Goal: Information Seeking & Learning: Stay updated

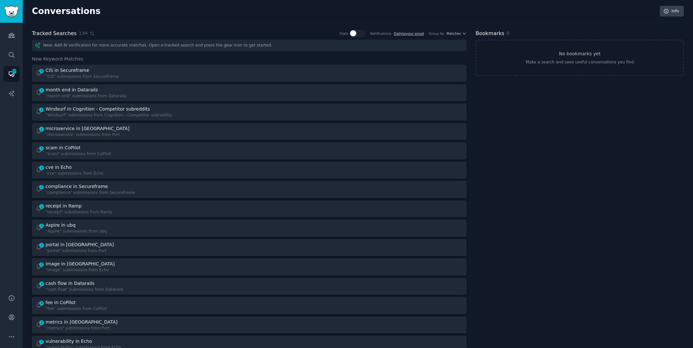
scroll to position [7, 0]
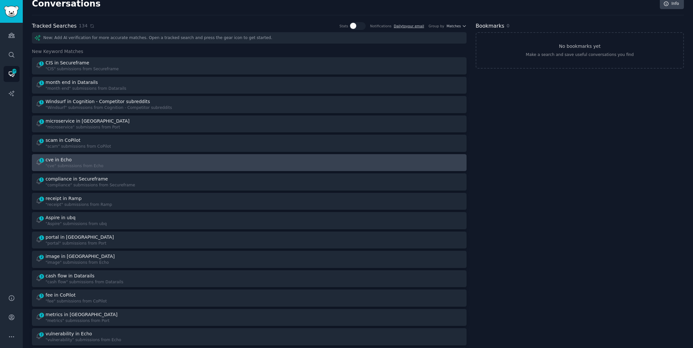
click at [117, 162] on div "1 cve in Echo "cve" submissions from Echo" at bounding box center [140, 163] width 210 height 13
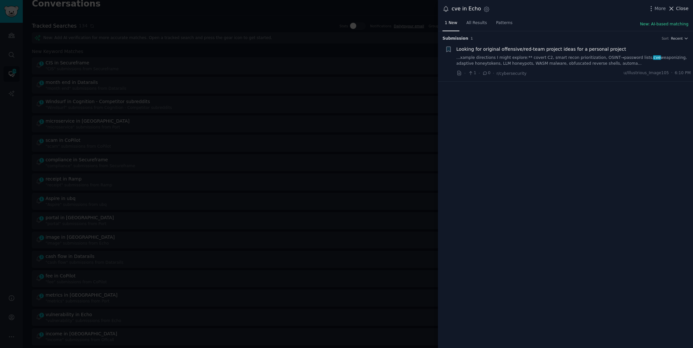
click at [680, 6] on span "Close" at bounding box center [682, 8] width 12 height 7
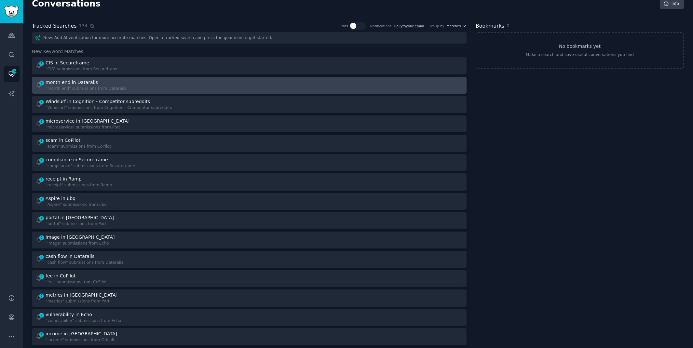
click at [256, 85] on div at bounding box center [359, 85] width 210 height 13
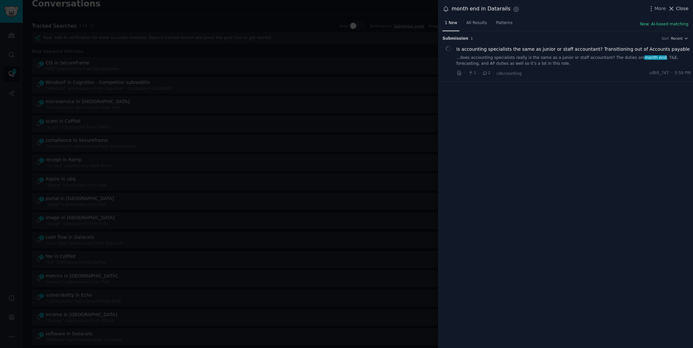
click at [679, 8] on span "Close" at bounding box center [682, 8] width 12 height 7
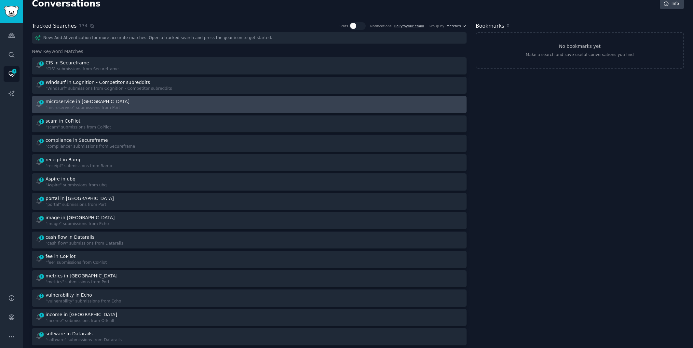
click at [303, 104] on div at bounding box center [359, 104] width 210 height 13
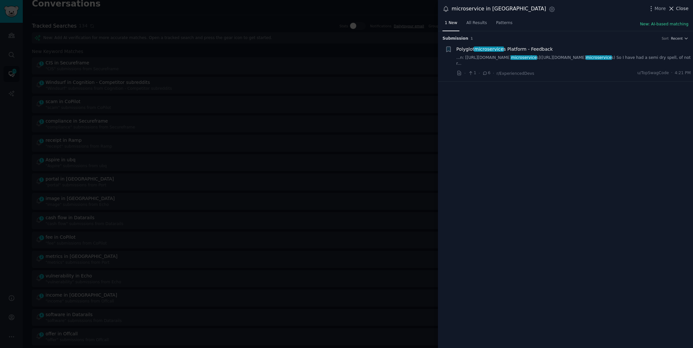
click at [683, 6] on span "Close" at bounding box center [682, 8] width 12 height 7
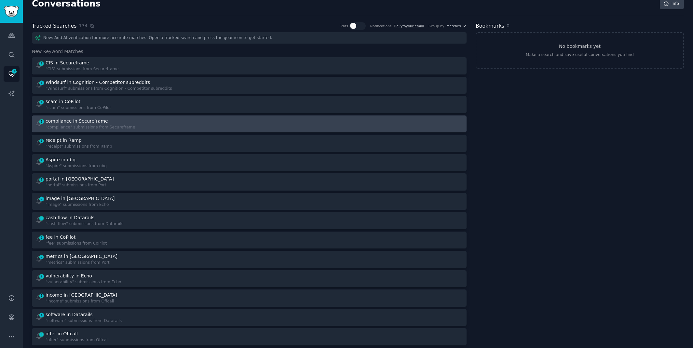
click at [180, 124] on div "1 compliance in Secureframe "compliance" submissions from Secureframe" at bounding box center [140, 124] width 210 height 13
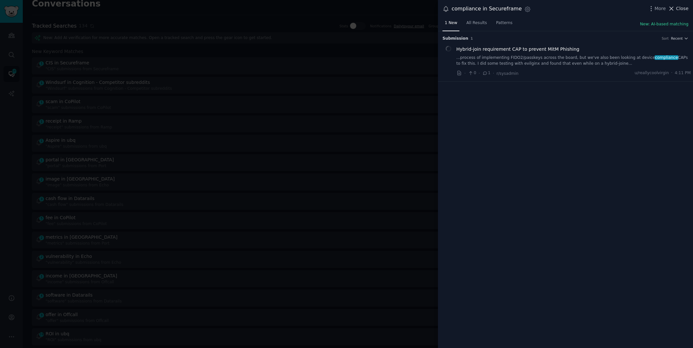
click at [685, 9] on span "Close" at bounding box center [682, 8] width 12 height 7
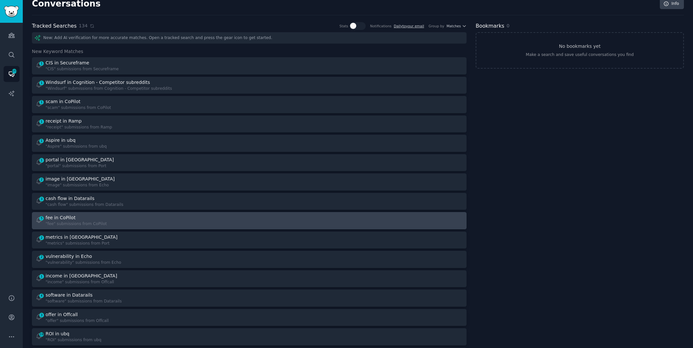
click at [279, 224] on div at bounding box center [359, 220] width 210 height 13
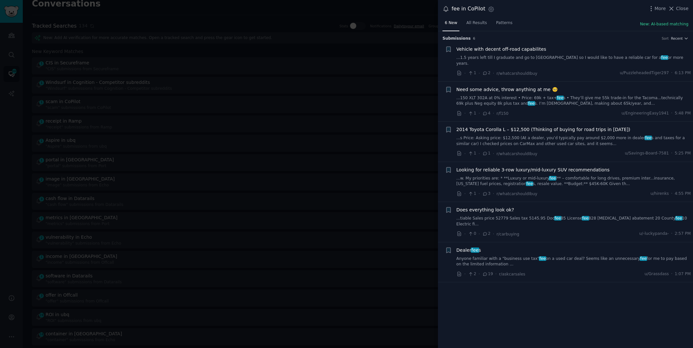
click at [559, 256] on link "Anyone familiar with a "business use tax" fee on a used car deal? Seems like an…" at bounding box center [574, 261] width 235 height 11
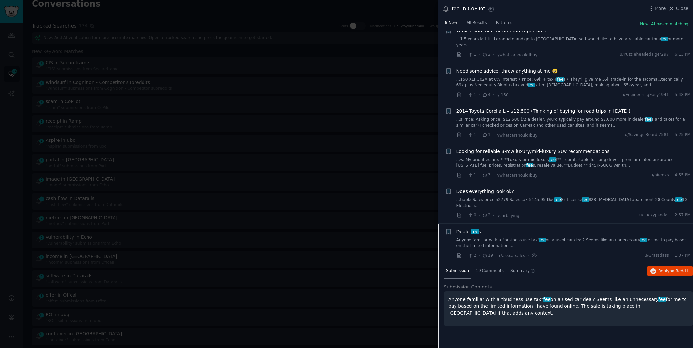
scroll to position [19, 0]
click at [679, 9] on span "Close" at bounding box center [682, 8] width 12 height 7
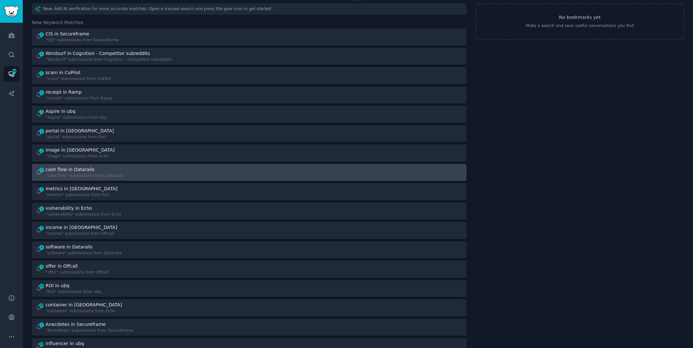
scroll to position [38, 0]
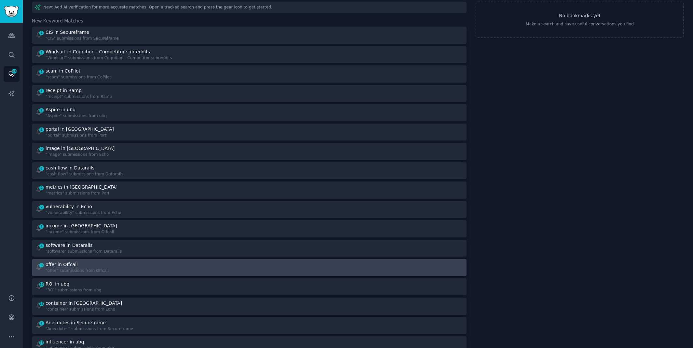
click at [172, 262] on div "3 offer in Offcall "offer" submissions from Offcall" at bounding box center [140, 267] width 210 height 13
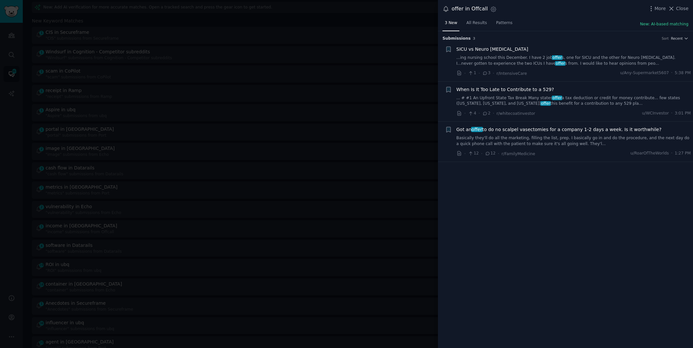
click at [685, 5] on div "More Close" at bounding box center [668, 9] width 41 height 8
click at [683, 8] on span "Close" at bounding box center [682, 8] width 12 height 7
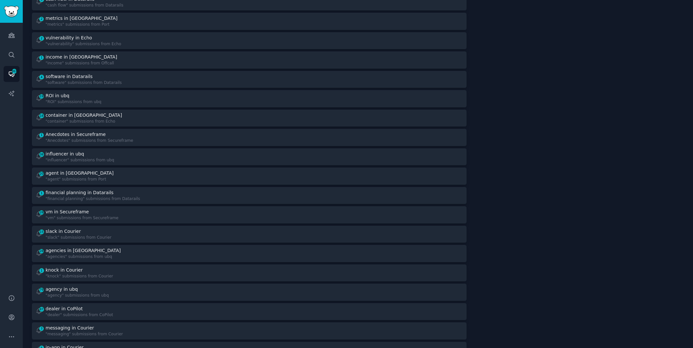
scroll to position [240, 0]
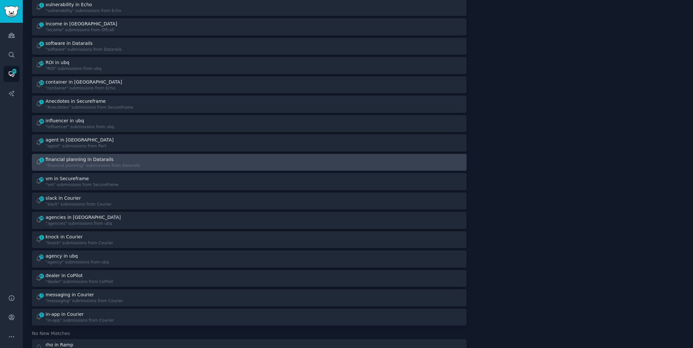
click at [210, 154] on link "1 financial planning in Datarails "financial planning" submissions from Datarai…" at bounding box center [249, 162] width 435 height 17
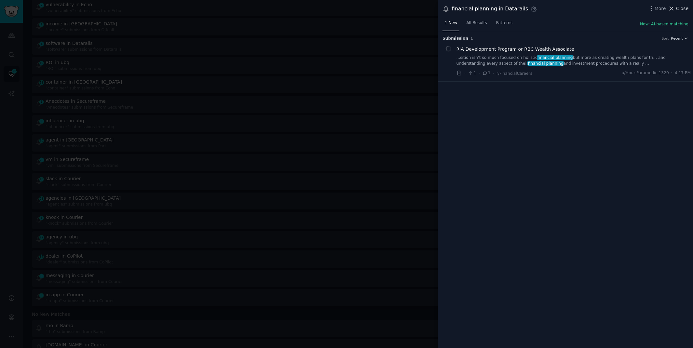
click at [679, 6] on span "Close" at bounding box center [682, 8] width 12 height 7
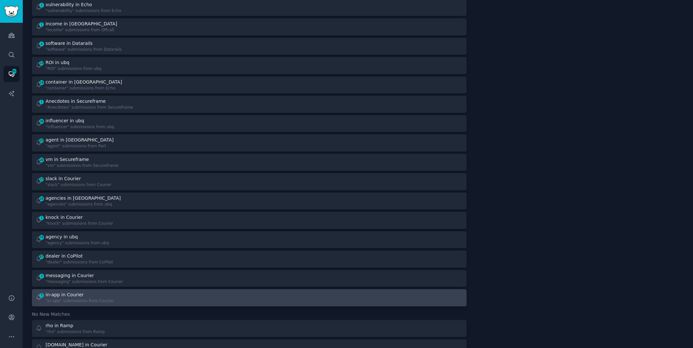
click at [213, 293] on div "5 in-app in Courier "in-app" submissions from Courier" at bounding box center [140, 298] width 210 height 13
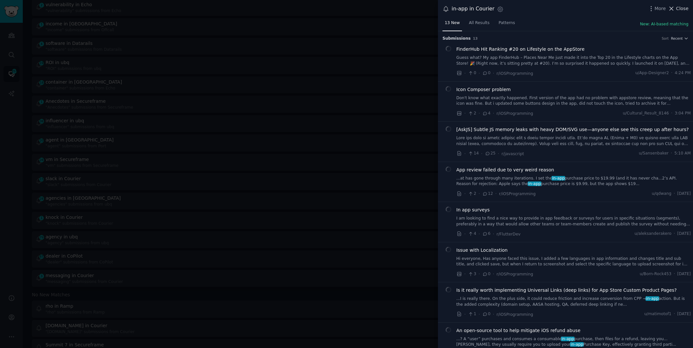
click at [676, 10] on button "Close" at bounding box center [678, 8] width 21 height 7
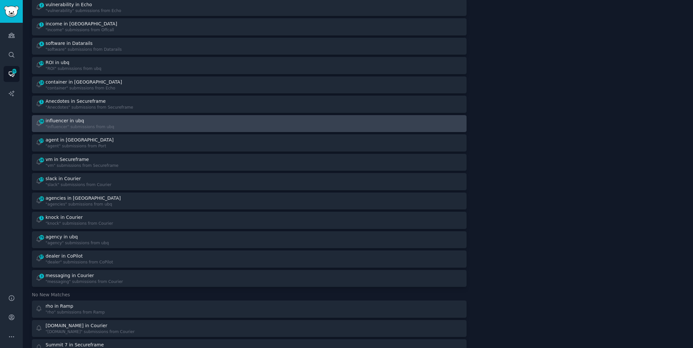
click at [138, 127] on div "38 influencer in ubq "influencer" submissions from ubq" at bounding box center [140, 123] width 210 height 13
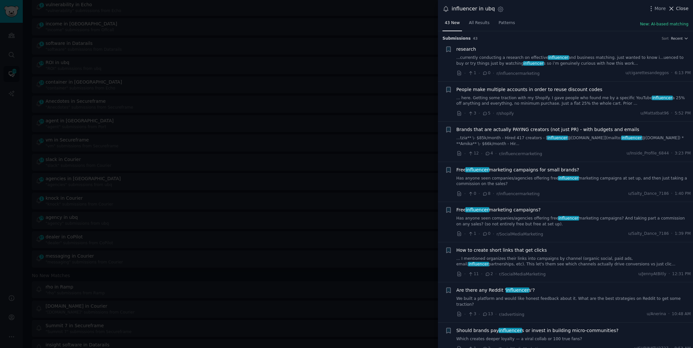
click at [676, 8] on button "Close" at bounding box center [678, 8] width 21 height 7
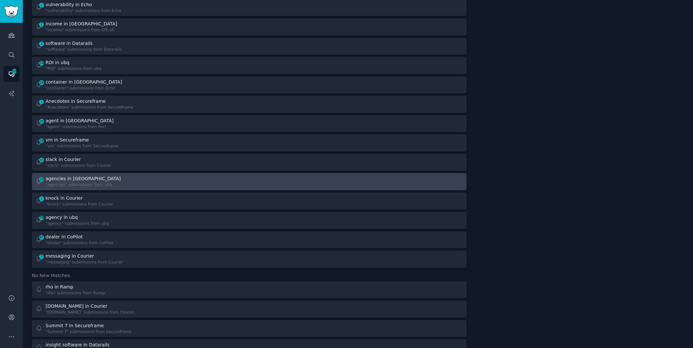
click at [160, 179] on div "28 agencies in ubq "agencies" submissions from ubq" at bounding box center [140, 181] width 210 height 13
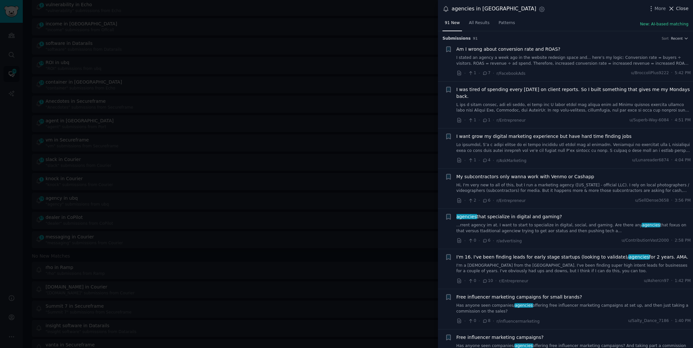
click at [687, 7] on span "Close" at bounding box center [682, 8] width 12 height 7
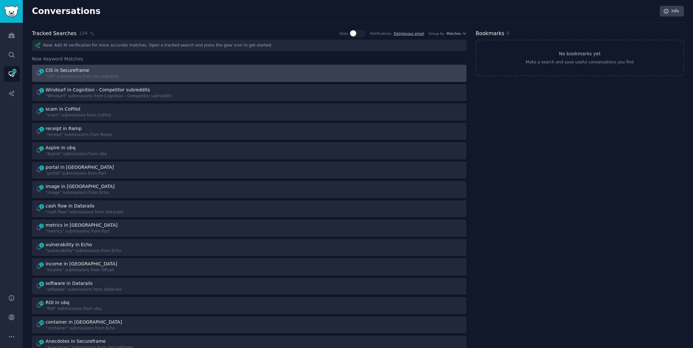
click at [249, 75] on div "1 CIS in Secureframe "CIS" submissions from Secureframe" at bounding box center [249, 73] width 430 height 13
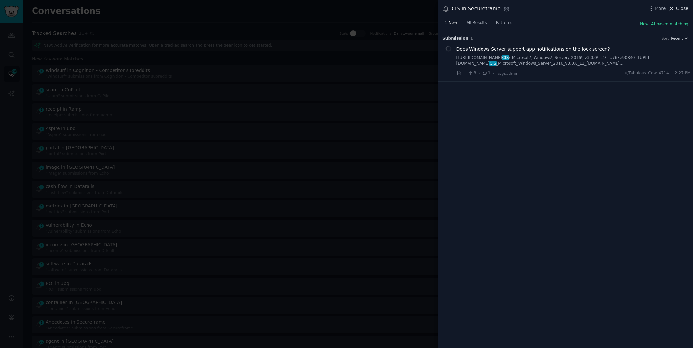
click at [680, 8] on span "Close" at bounding box center [682, 8] width 12 height 7
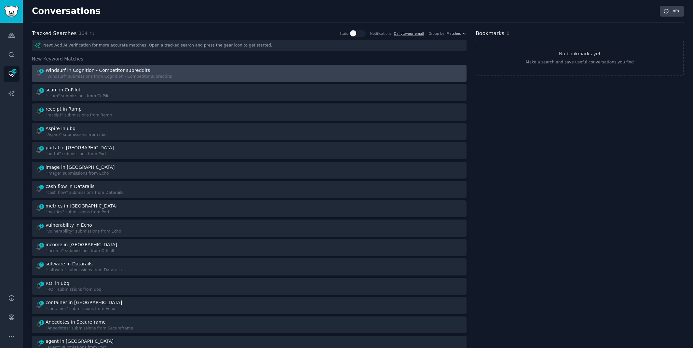
click at [157, 75] on div ""Windsurf" submissions from Cognition - Competitor subreddits" at bounding box center [109, 77] width 127 height 6
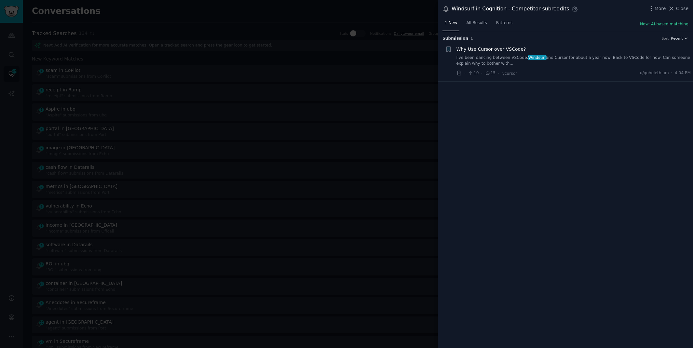
click at [566, 57] on link "I've been dancing between VSCode, Windsurf and Cursor for about a year now. Bac…" at bounding box center [574, 60] width 235 height 11
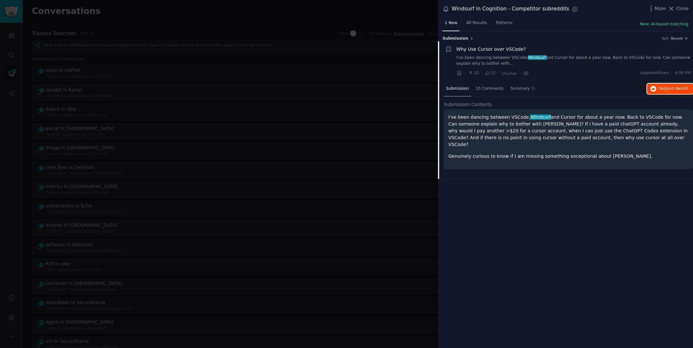
click at [667, 90] on span "Reply on Reddit" at bounding box center [674, 89] width 30 height 6
click at [210, 14] on div at bounding box center [346, 174] width 693 height 348
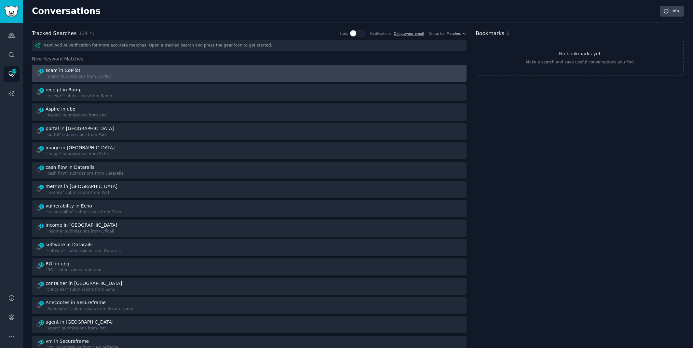
click at [152, 74] on div "1 scam in CoPilot "scam" submissions from CoPilot" at bounding box center [140, 73] width 210 height 13
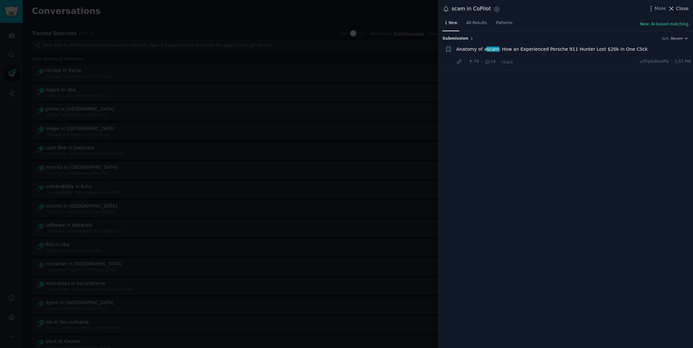
click at [683, 11] on span "Close" at bounding box center [682, 8] width 12 height 7
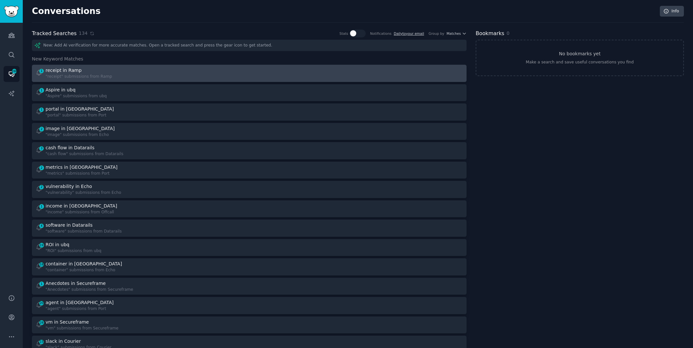
click at [159, 77] on div "1 receipt in Ramp "receipt" submissions from Ramp" at bounding box center [140, 73] width 210 height 13
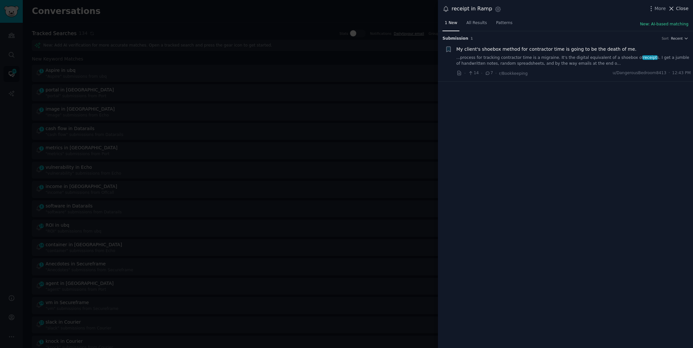
click at [681, 6] on span "Close" at bounding box center [682, 8] width 12 height 7
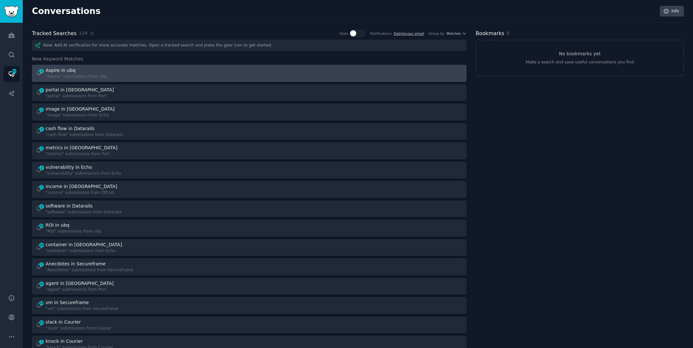
click at [262, 69] on div at bounding box center [359, 73] width 210 height 13
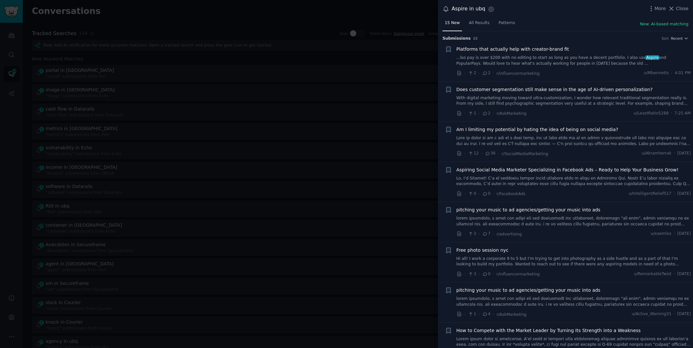
click at [568, 63] on link "...lso pay is over $200 with no editing to start as long as you have a decent p…" at bounding box center [574, 60] width 235 height 11
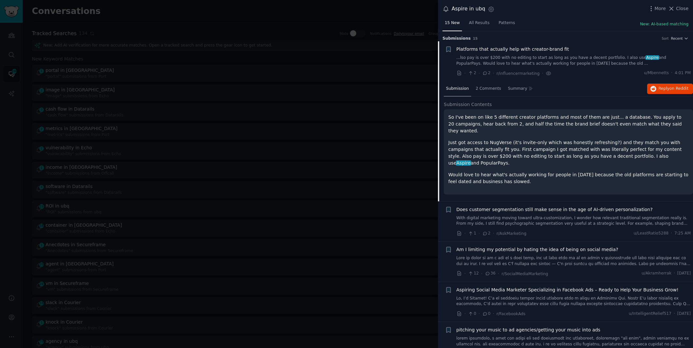
scroll to position [10, 0]
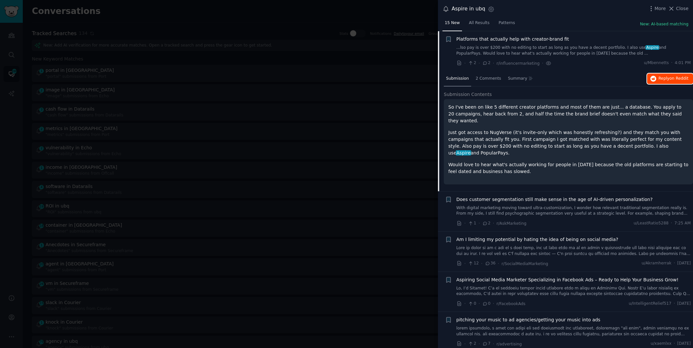
click at [673, 79] on span "on Reddit" at bounding box center [679, 78] width 19 height 5
click at [218, 17] on div at bounding box center [346, 174] width 693 height 348
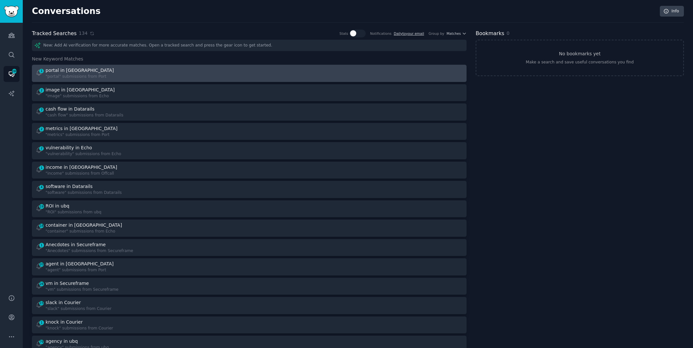
click at [158, 71] on div "1 portal in Port "portal" submissions from Port" at bounding box center [140, 73] width 210 height 13
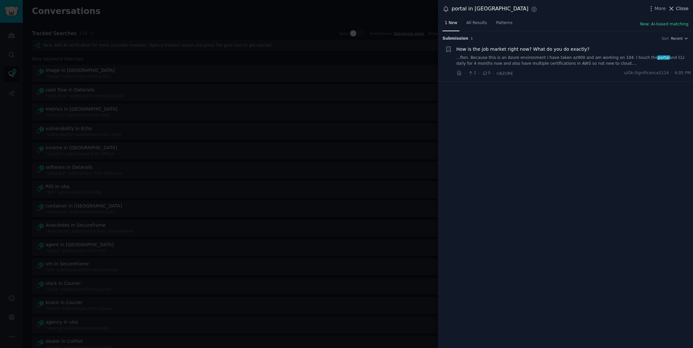
click at [682, 8] on span "Close" at bounding box center [682, 8] width 12 height 7
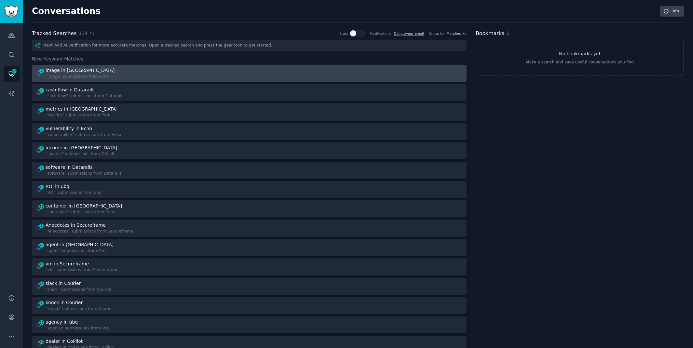
click at [185, 73] on div "2 image in Echo "image" submissions from Echo" at bounding box center [140, 73] width 210 height 13
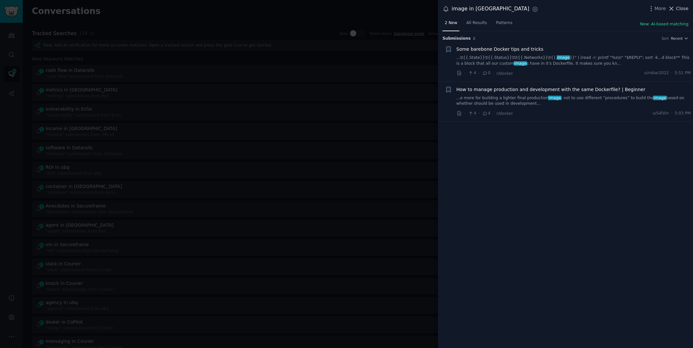
click at [681, 10] on span "Close" at bounding box center [682, 8] width 12 height 7
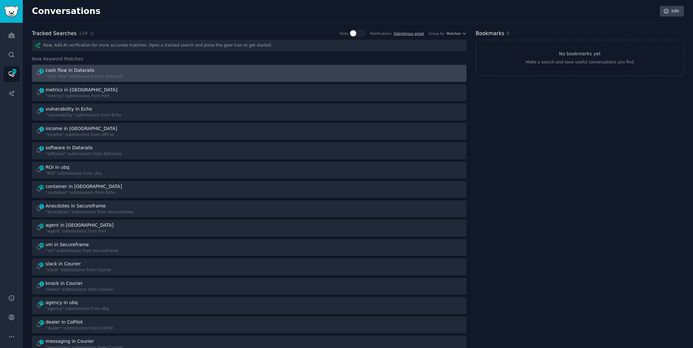
click at [92, 74] on div ""cash flow" submissions from Datarails" at bounding box center [85, 77] width 78 height 6
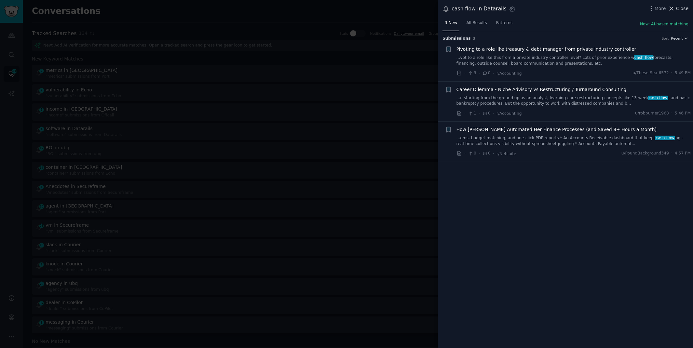
click at [679, 8] on span "Close" at bounding box center [682, 8] width 12 height 7
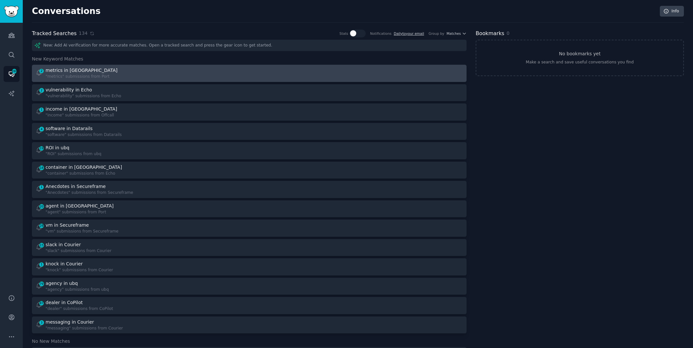
click at [124, 67] on div "2 metrics in Port "metrics" submissions from [GEOGRAPHIC_DATA]" at bounding box center [140, 73] width 210 height 13
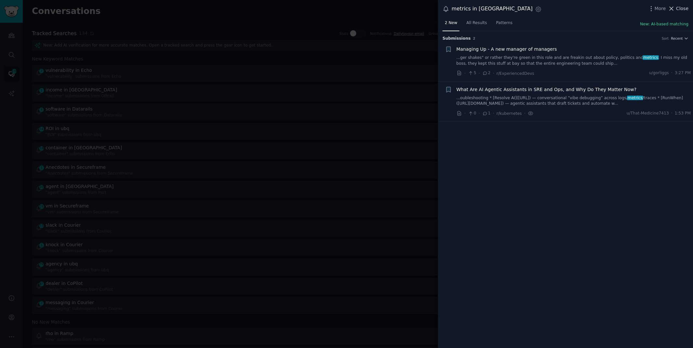
click at [684, 8] on span "Close" at bounding box center [682, 8] width 12 height 7
